Goal: Transaction & Acquisition: Purchase product/service

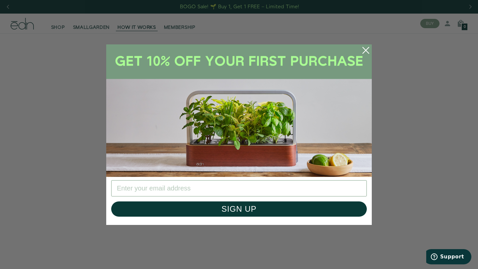
click at [365, 51] on circle "Close dialog" at bounding box center [365, 50] width 15 height 15
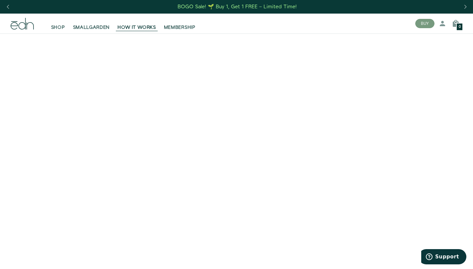
scroll to position [1, 0]
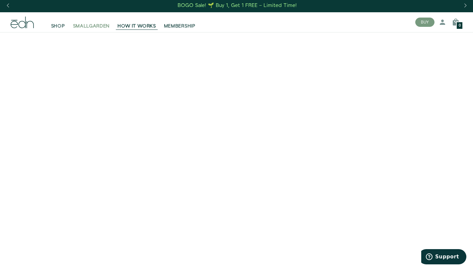
click at [88, 25] on span "SMALLGARDEN" at bounding box center [91, 26] width 37 height 7
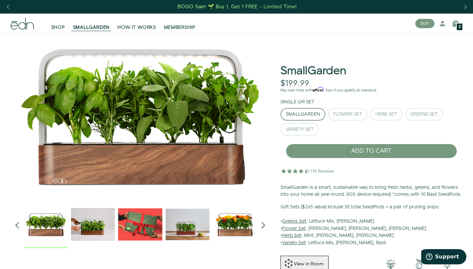
click at [98, 223] on img "2 / 6" at bounding box center [93, 225] width 44 height 44
click at [93, 223] on img "2 / 6" at bounding box center [93, 225] width 44 height 44
